Goal: Find specific page/section: Find specific page/section

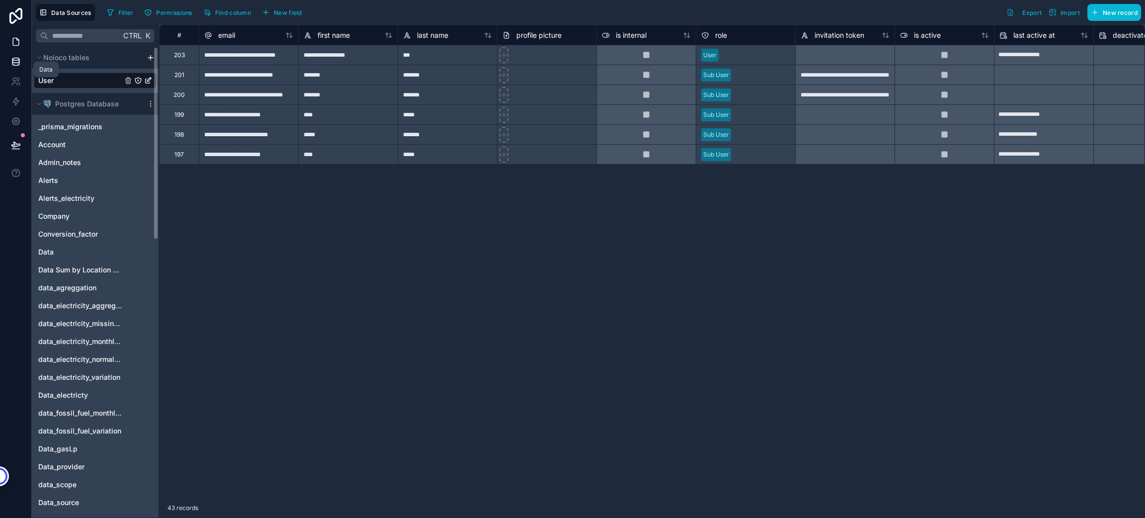
click at [19, 44] on icon at bounding box center [16, 42] width 10 height 10
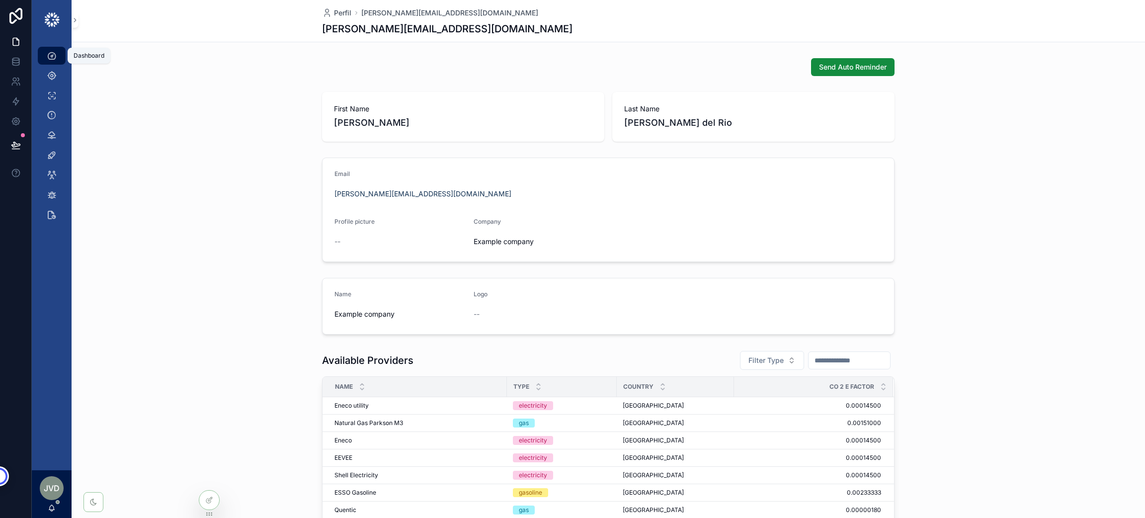
click at [53, 52] on icon "scrollable content" at bounding box center [52, 56] width 10 height 10
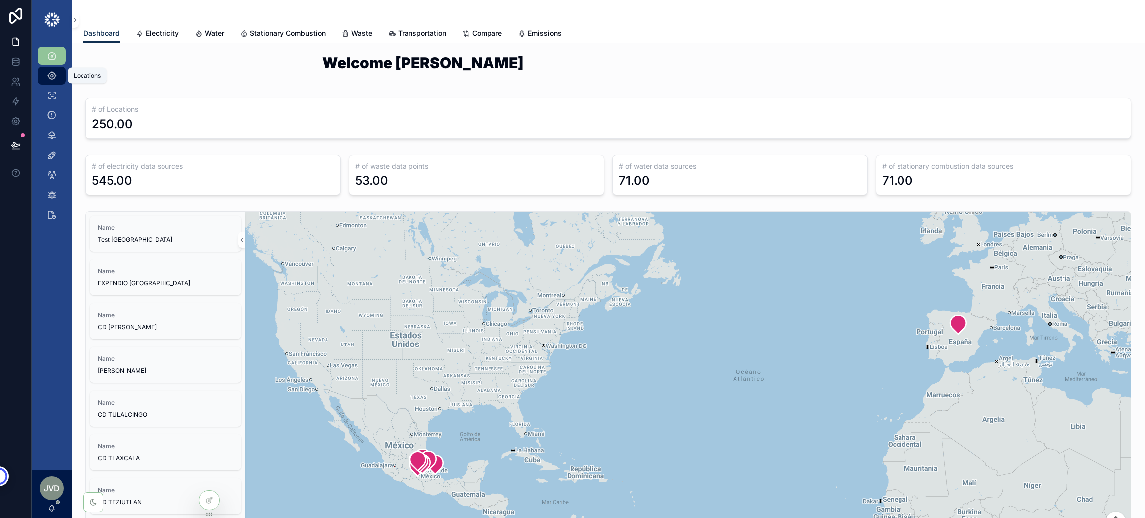
click at [49, 71] on icon "scrollable content" at bounding box center [52, 76] width 10 height 10
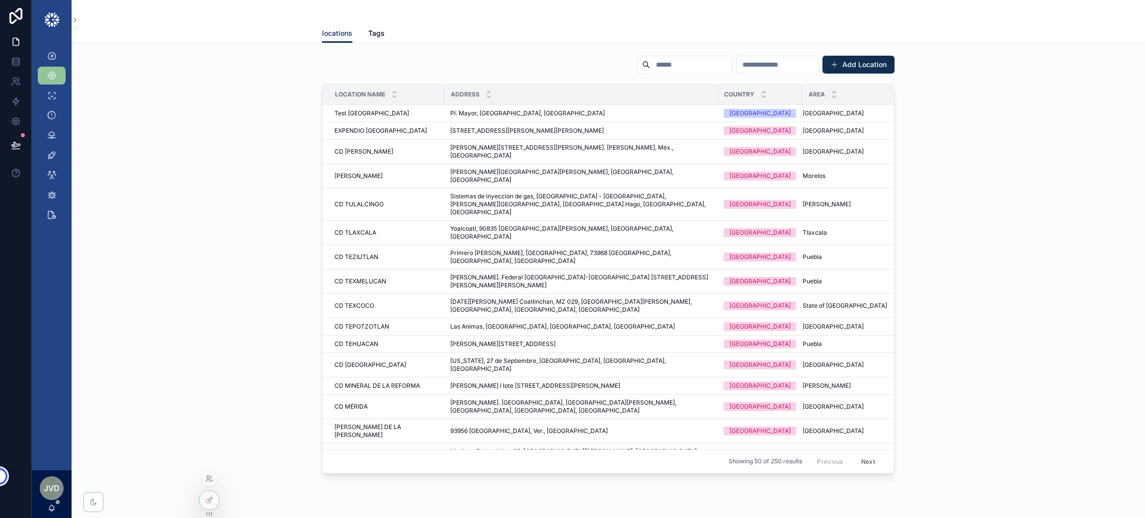
click at [212, 475] on icon at bounding box center [209, 478] width 8 height 8
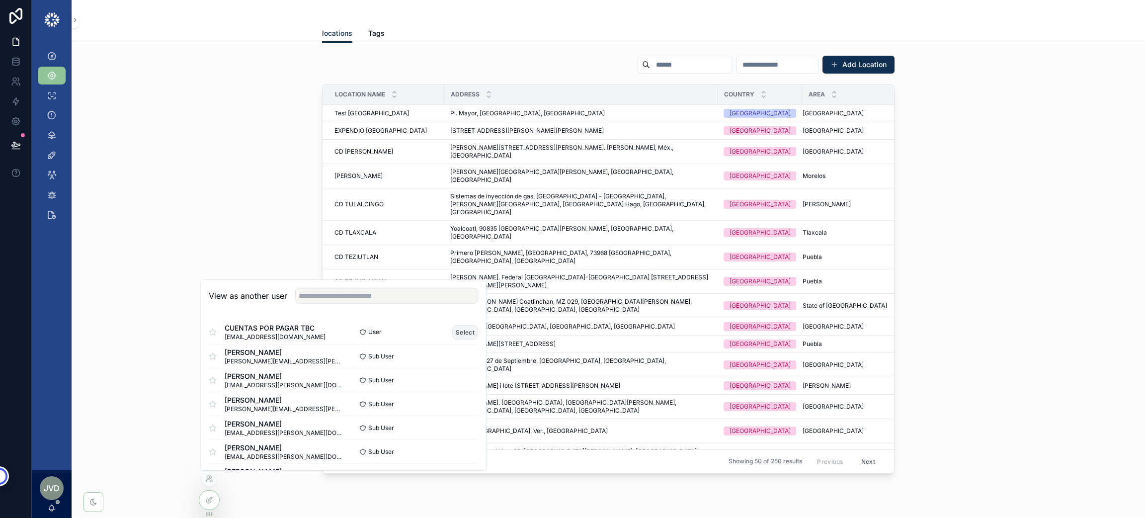
click at [452, 329] on button "Select" at bounding box center [465, 332] width 26 height 14
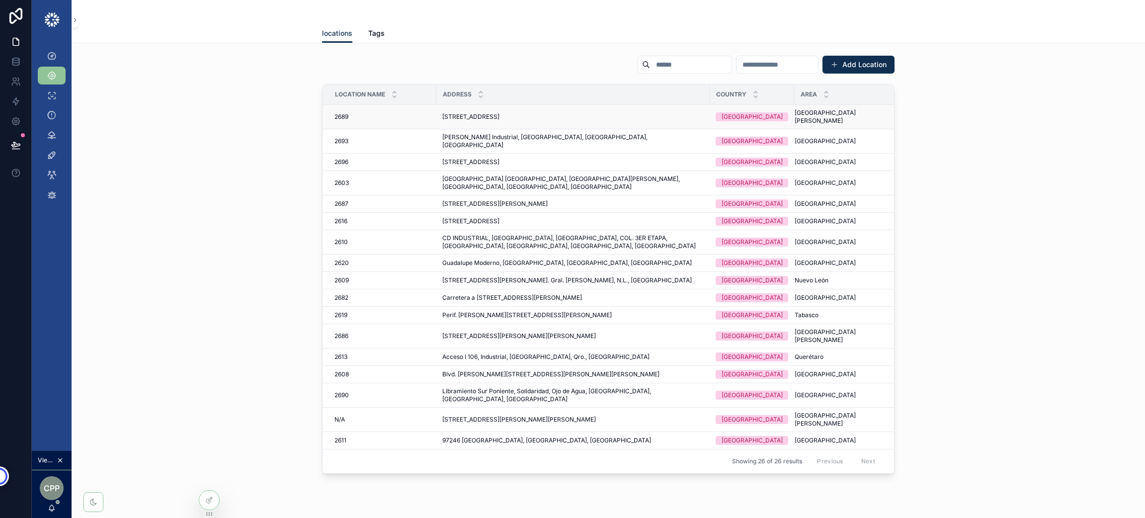
click at [332, 117] on td "2689 2689" at bounding box center [379, 117] width 114 height 24
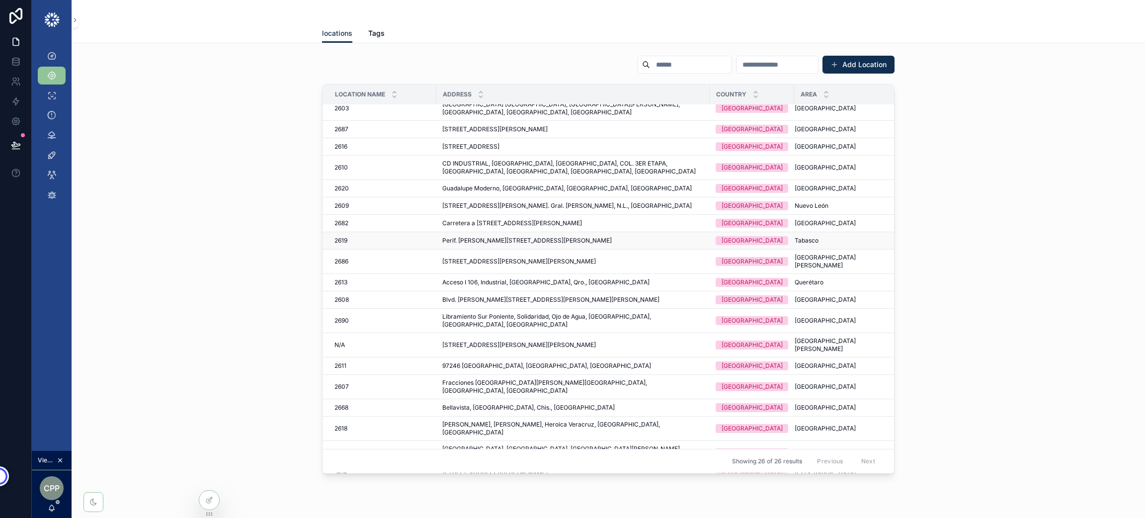
scroll to position [148, 0]
